Goal: Task Accomplishment & Management: Manage account settings

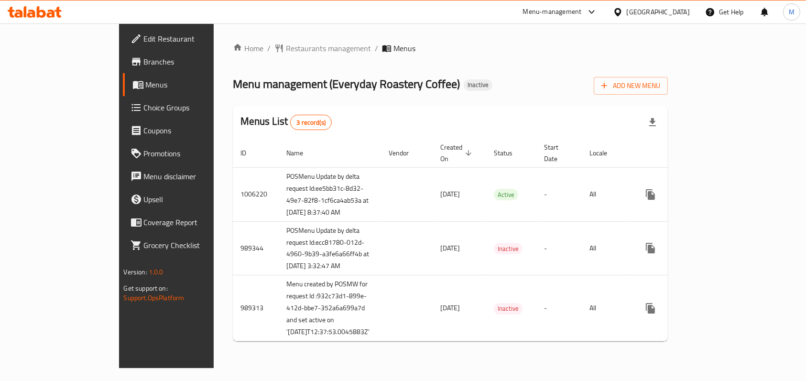
click at [144, 110] on span "Choice Groups" at bounding box center [195, 107] width 102 height 11
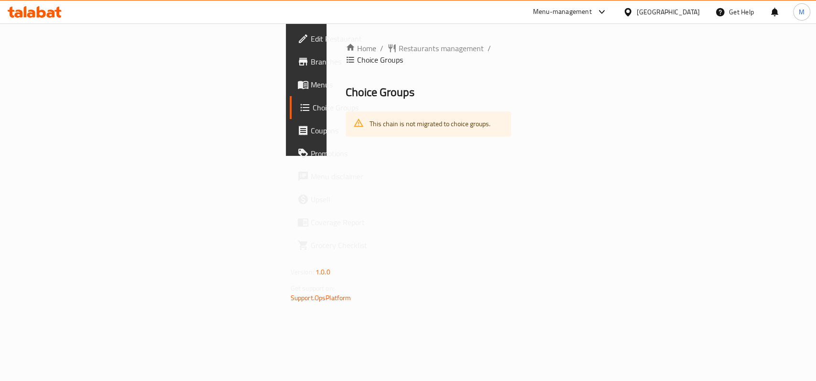
click at [311, 81] on span "Menus" at bounding box center [363, 84] width 104 height 11
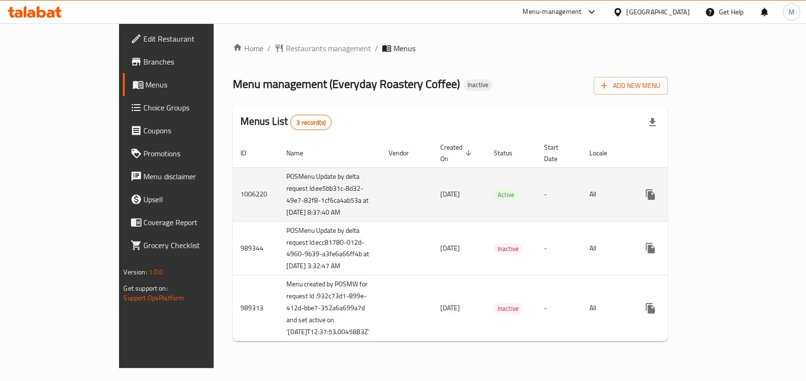
click at [725, 200] on icon "enhanced table" at bounding box center [718, 194] width 11 height 11
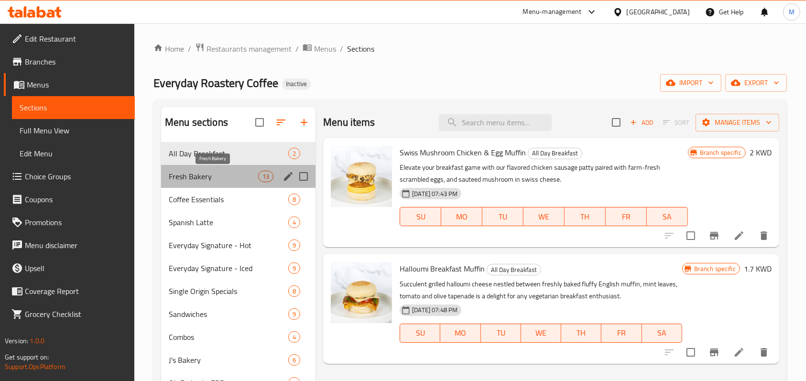
click at [220, 174] on span "Fresh Bakery" at bounding box center [213, 176] width 89 height 11
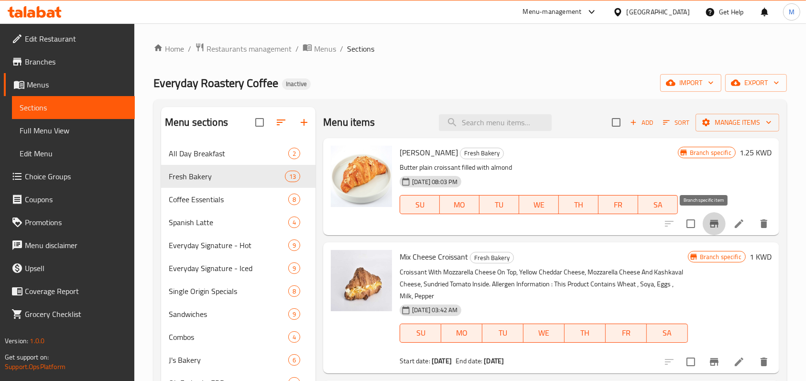
click at [708, 224] on icon "Branch-specific-item" at bounding box center [713, 223] width 11 height 11
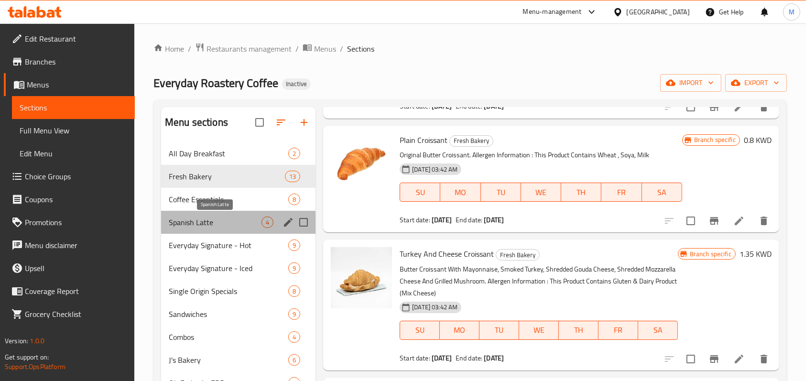
click at [224, 226] on span "Spanish Latte" at bounding box center [215, 221] width 93 height 11
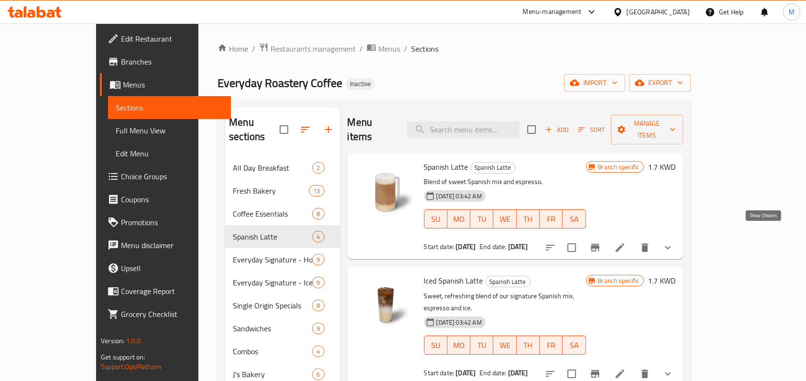
click at [673, 242] on icon "show more" at bounding box center [667, 247] width 11 height 11
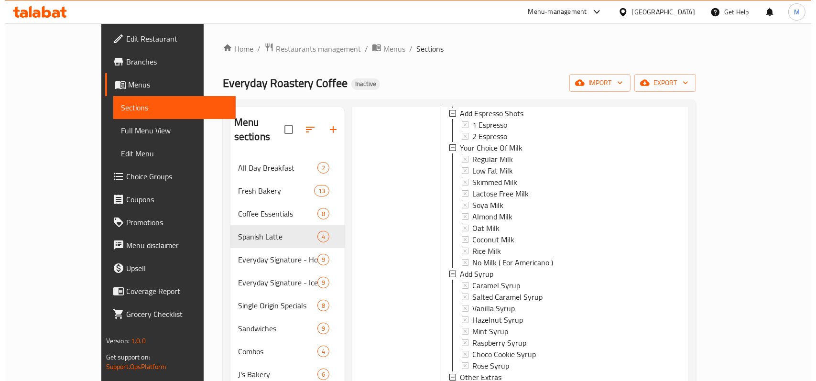
scroll to position [1, 0]
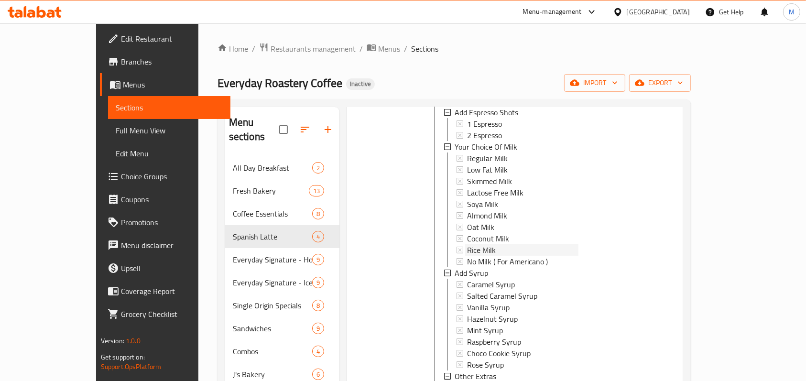
click at [502, 244] on div "Rice Milk" at bounding box center [522, 249] width 111 height 11
click at [467, 233] on span "Coconut Milk" at bounding box center [488, 238] width 42 height 11
